Goal: Task Accomplishment & Management: Use online tool/utility

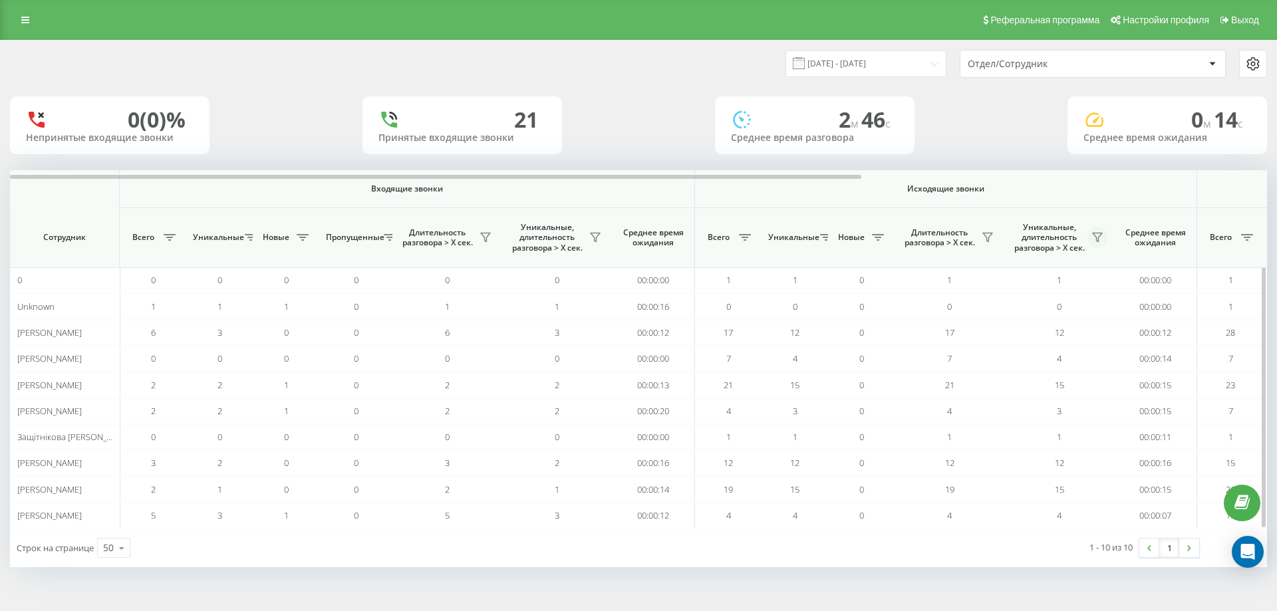
click at [1102, 238] on icon at bounding box center [1097, 237] width 11 height 11
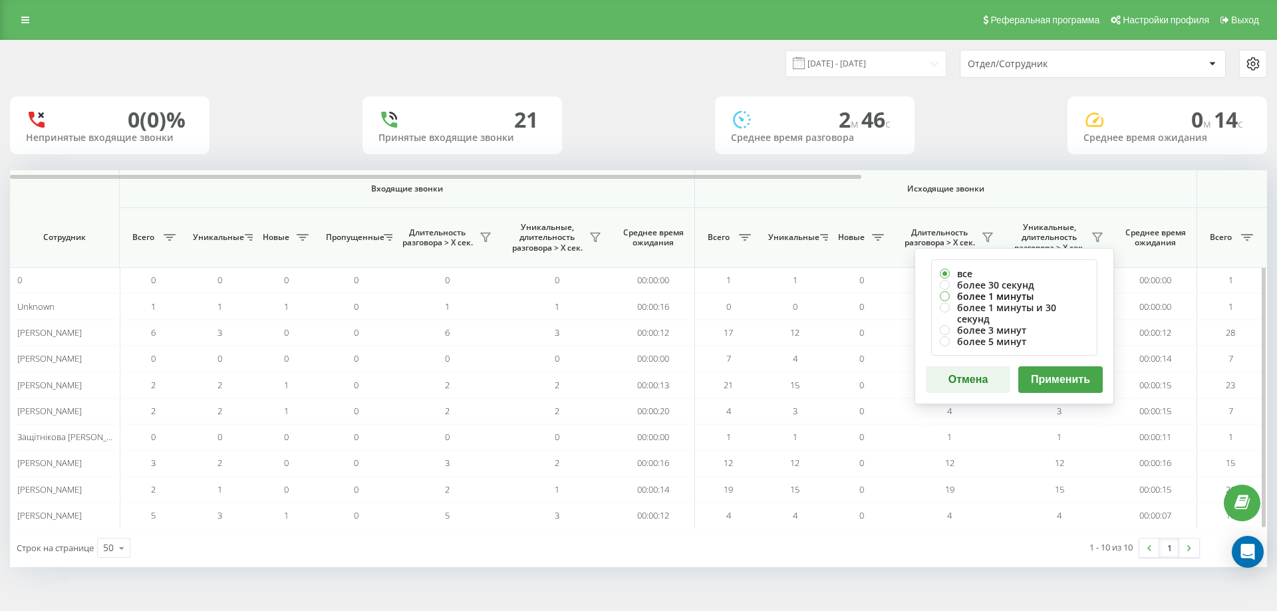
click at [1005, 299] on label "более 1 минуты" at bounding box center [1014, 296] width 149 height 11
radio input "true"
click at [1045, 366] on button "Применить" at bounding box center [1060, 379] width 84 height 27
